Goal: Information Seeking & Learning: Learn about a topic

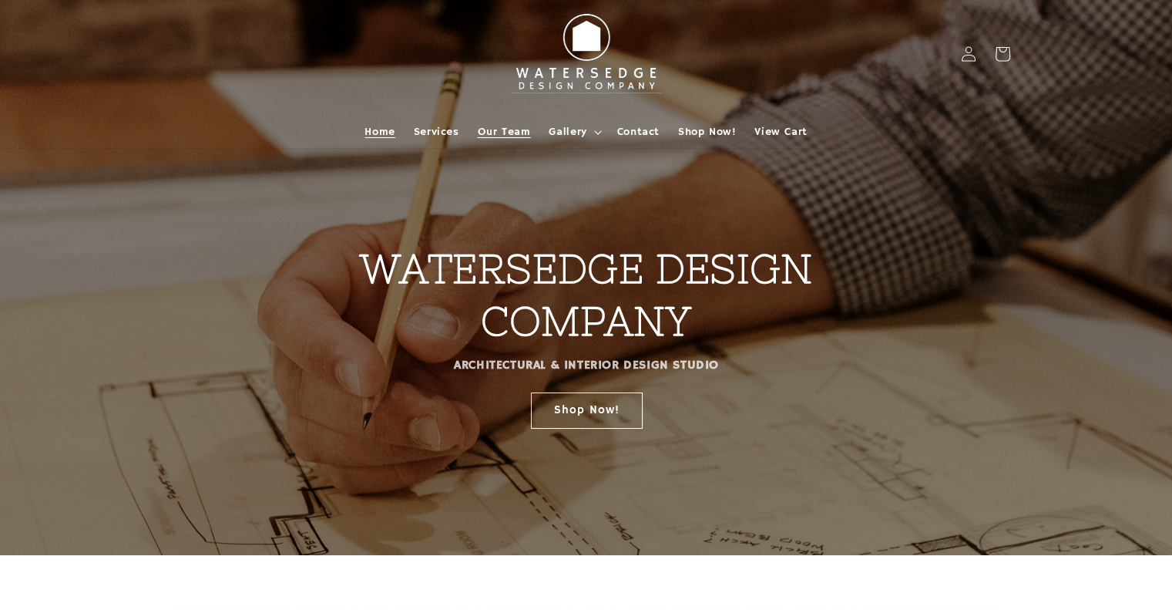
click at [502, 126] on span "Our Team" at bounding box center [504, 132] width 53 height 14
click at [445, 129] on span "Services" at bounding box center [436, 132] width 45 height 14
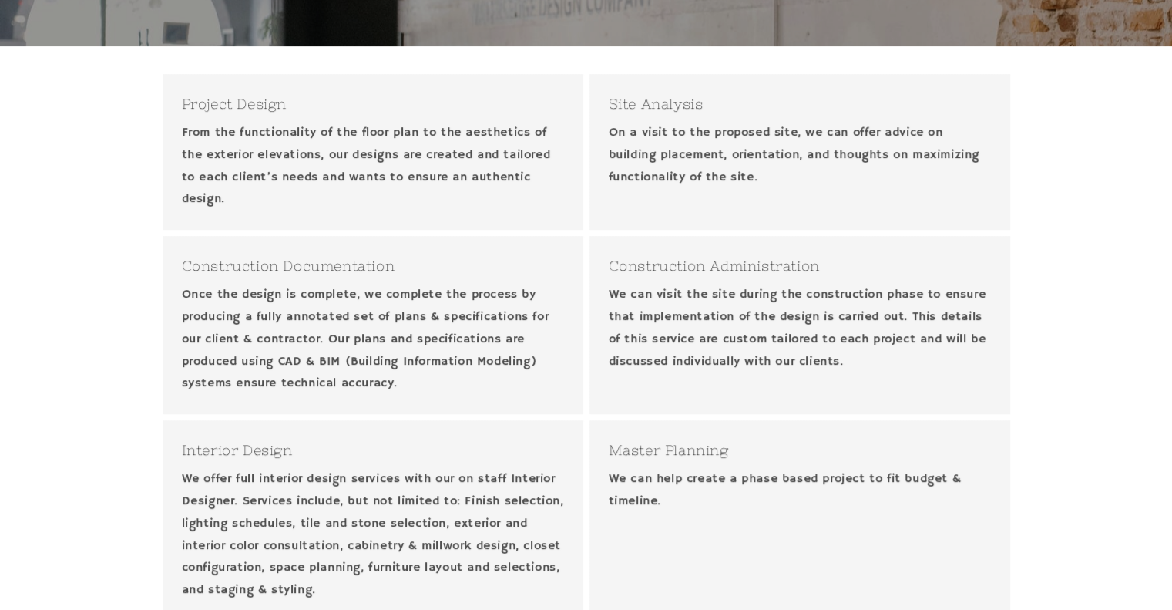
scroll to position [508, 0]
click at [257, 129] on p "From the functionality of the floor plan to the aesthetics of the exterior elev…" at bounding box center [373, 167] width 382 height 89
click at [245, 105] on h3 "Project Design" at bounding box center [373, 104] width 382 height 21
